Goal: Use online tool/utility: Utilize a website feature to perform a specific function

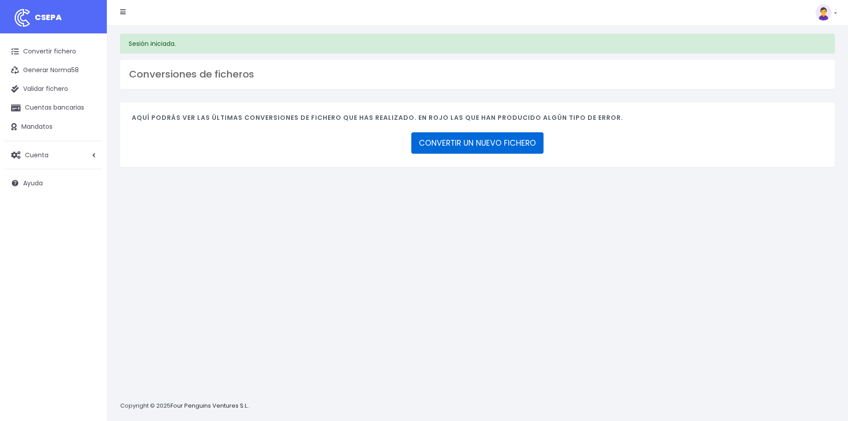
click at [460, 144] on link "CONVERTIR UN NUEVO FICHERO" at bounding box center [477, 142] width 132 height 21
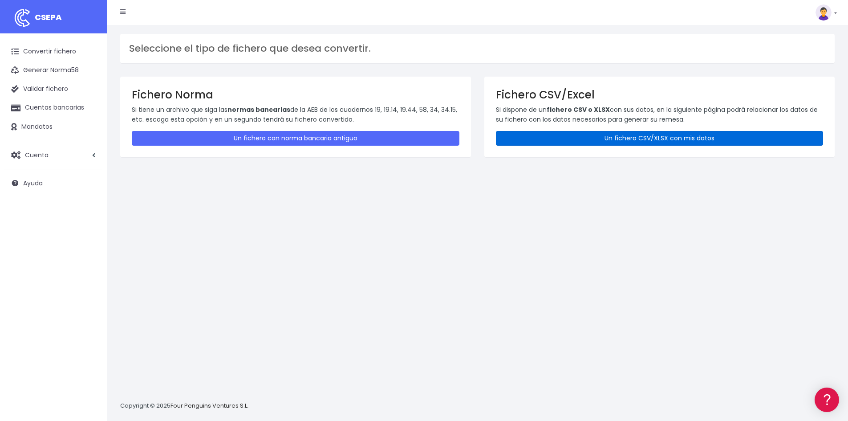
click at [583, 134] on link "Un fichero CSV/XLSX con mis datos" at bounding box center [660, 138] width 328 height 15
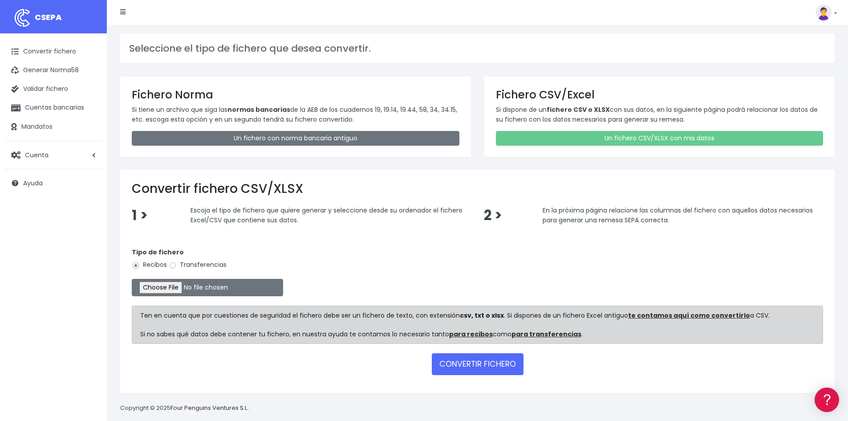
click at [192, 262] on label "Transferencias" at bounding box center [198, 264] width 58 height 9
click at [177, 262] on input "Transferencias" at bounding box center [173, 265] width 8 height 8
radio input "true"
click at [168, 287] on input "file" at bounding box center [207, 287] width 151 height 17
type input "C:\fakepath\Copia de Remesa Nominas Septiembre (27 09 2025).csv"
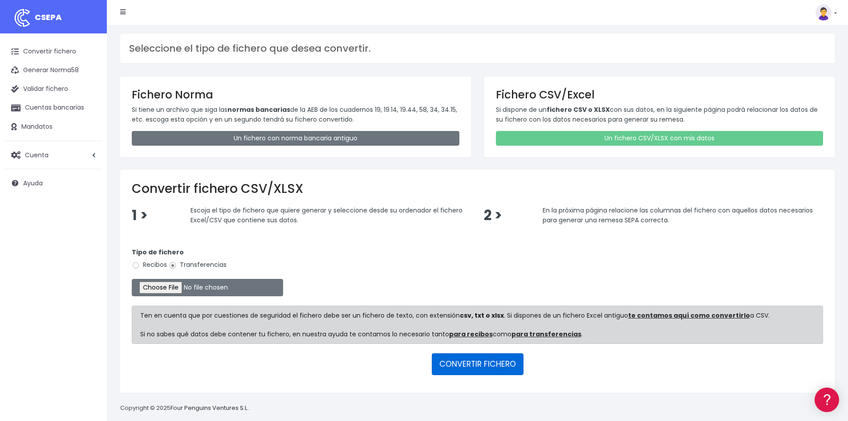
click at [481, 364] on button "CONVERTIR FICHERO" at bounding box center [478, 363] width 92 height 21
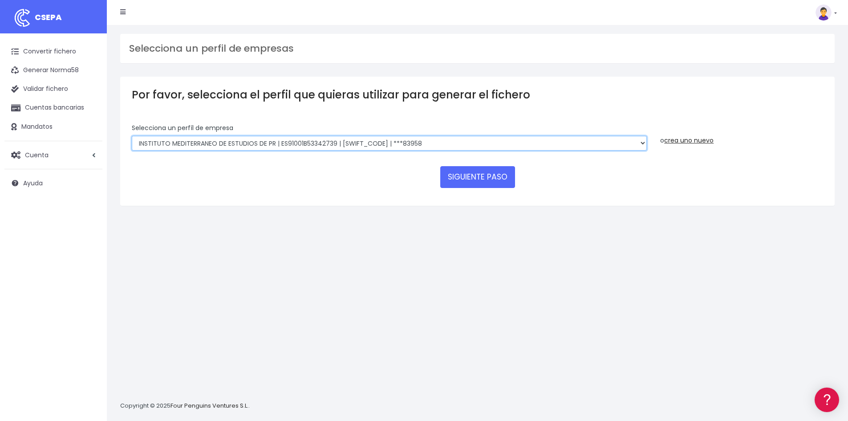
click at [349, 138] on select "INSTITUTO MEDITERRANEO DE ESTUDIOS DE PR | ES91001B53342739 | BSCHESMMXXX | ***…" at bounding box center [389, 143] width 515 height 15
select select "1472"
click at [132, 136] on select "INSTITUTO MEDITERRANEO DE ESTUDIOS DE PR | ES91001B53342739 | BSCHESMMXXX | ***…" at bounding box center [389, 143] width 515 height 15
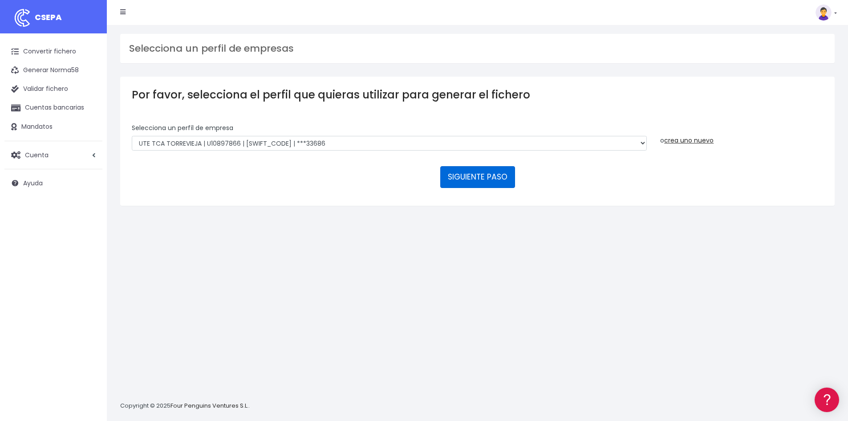
click at [456, 172] on button "SIGUIENTE PASO" at bounding box center [477, 176] width 75 height 21
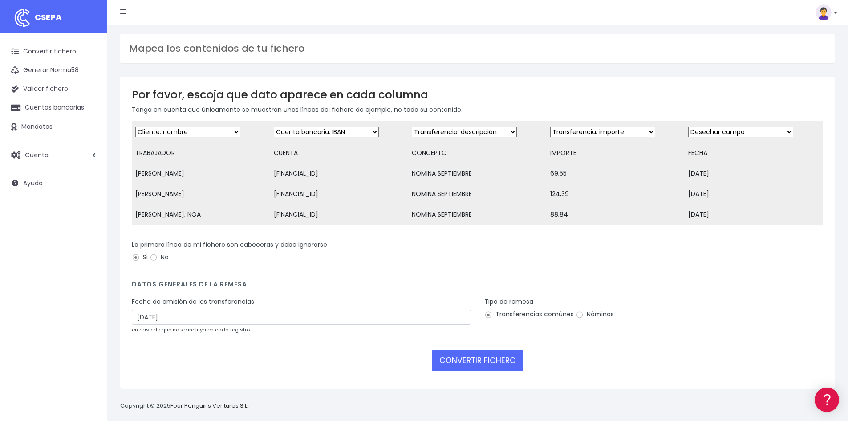
drag, startPoint x: 746, startPoint y: 131, endPoint x: 733, endPoint y: 130, distance: 13.5
click at [746, 131] on select "Desechar campo Cliente: nombre Cliente: DNI Cliente: Email Cliente: referencia …" at bounding box center [740, 131] width 105 height 11
select select "date"
click at [688, 126] on select "Desechar campo Cliente: nombre Cliente: DNI Cliente: Email Cliente: referencia …" at bounding box center [740, 131] width 105 height 11
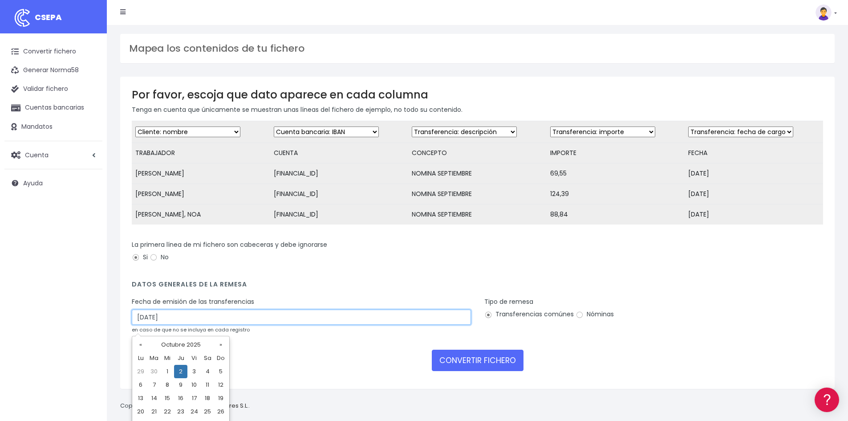
drag, startPoint x: 182, startPoint y: 325, endPoint x: 105, endPoint y: 326, distance: 77.0
click at [106, 326] on div "CSEPA Convertir fichero Generar Norma58 Validar fichero Cuentas bancarias Manda…" at bounding box center [424, 210] width 848 height 421
type input "30/09/2025"
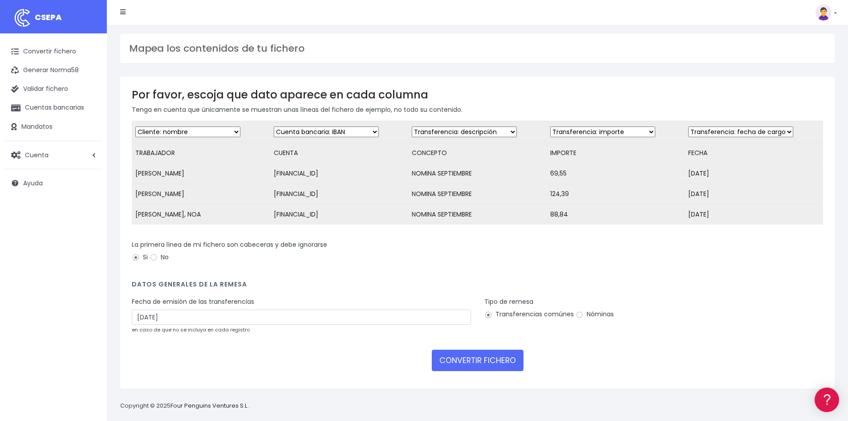
click at [582, 318] on label "Nóminas" at bounding box center [595, 313] width 38 height 9
click at [582, 318] on input "Nóminas" at bounding box center [580, 315] width 8 height 8
radio input "true"
click at [469, 371] on button "CONVERTIR FICHERO" at bounding box center [478, 359] width 92 height 21
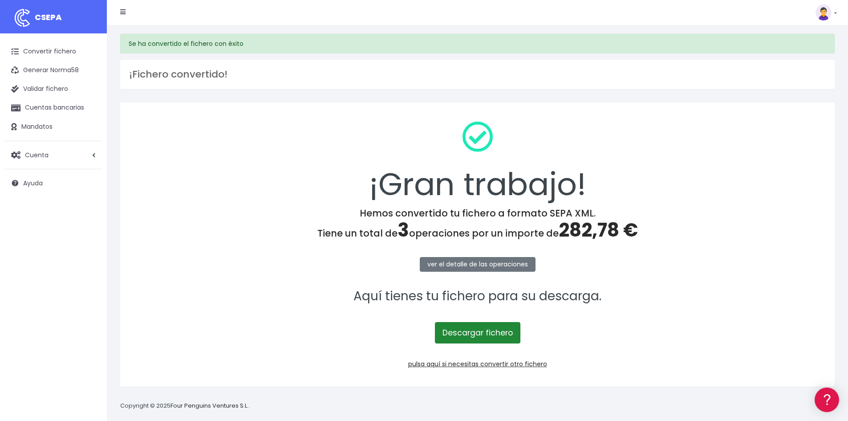
click at [481, 336] on link "Descargar fichero" at bounding box center [477, 332] width 85 height 21
